Goal: Check status: Check status

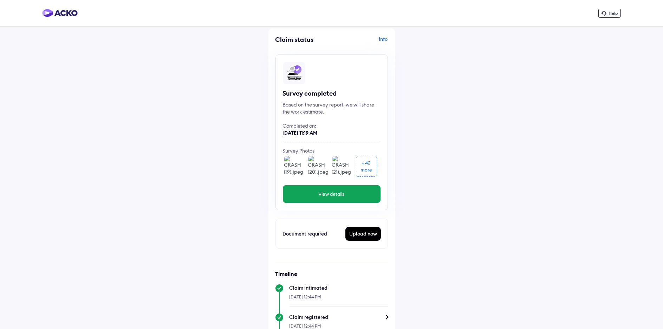
click at [347, 196] on button "View details" at bounding box center [332, 194] width 98 height 18
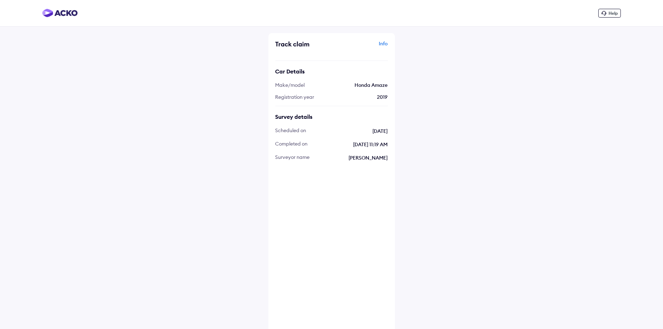
scroll to position [117, 0]
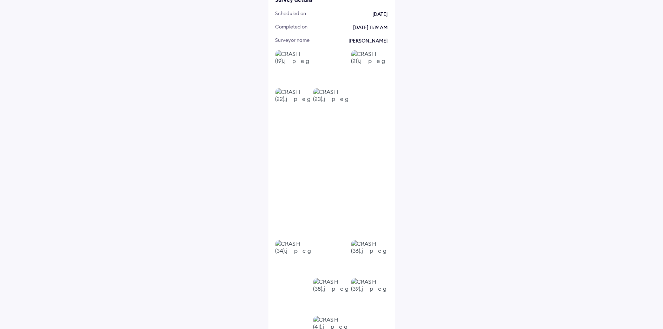
click at [330, 185] on img at bounding box center [330, 181] width 35 height 35
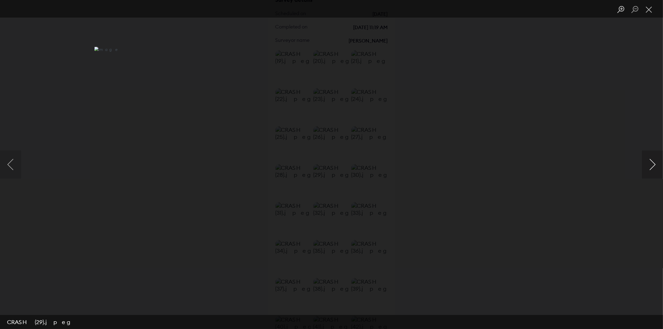
click at [655, 169] on button "Next image" at bounding box center [652, 164] width 21 height 28
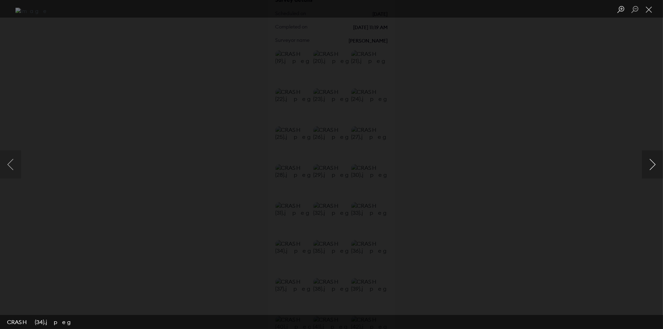
click at [655, 169] on button "Next image" at bounding box center [652, 164] width 21 height 28
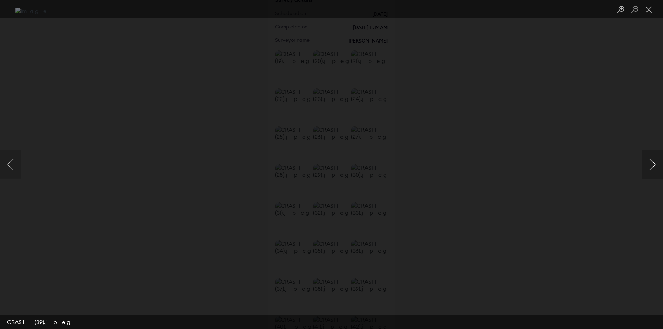
click at [655, 169] on button "Next image" at bounding box center [652, 164] width 21 height 28
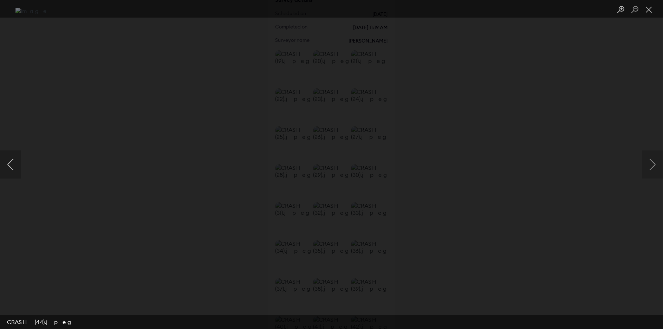
click at [9, 163] on button "Previous image" at bounding box center [10, 164] width 21 height 28
click at [655, 164] on button "Next image" at bounding box center [652, 164] width 21 height 28
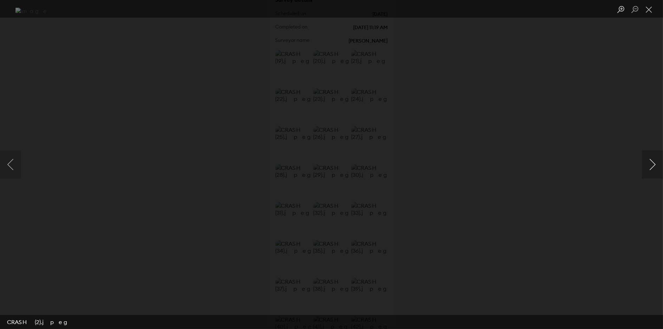
click at [655, 164] on button "Next image" at bounding box center [652, 164] width 21 height 28
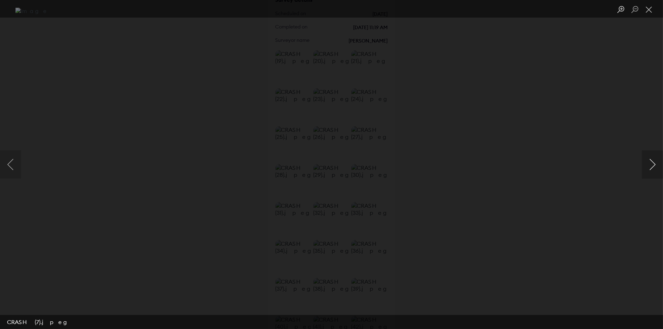
click at [655, 164] on button "Next image" at bounding box center [652, 164] width 21 height 28
click at [649, 11] on button "Close lightbox" at bounding box center [649, 10] width 14 height 12
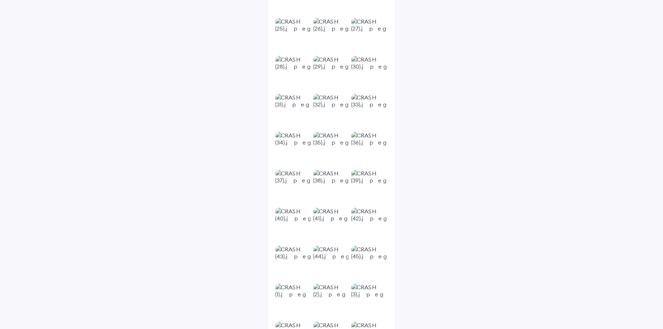
scroll to position [0, 0]
